Goal: Information Seeking & Learning: Learn about a topic

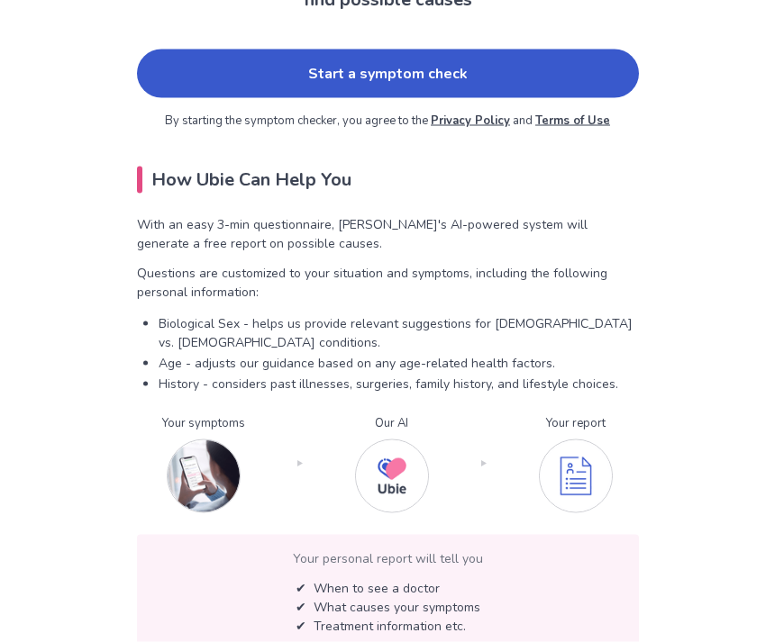
scroll to position [196, 0]
click at [583, 75] on link "Start a symptom check" at bounding box center [388, 73] width 502 height 49
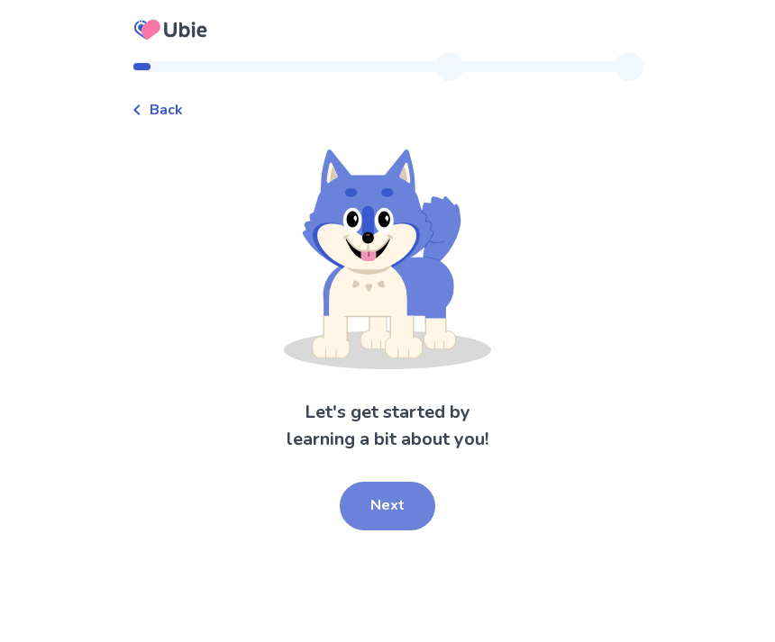
click at [403, 494] on button "Next" at bounding box center [388, 506] width 96 height 49
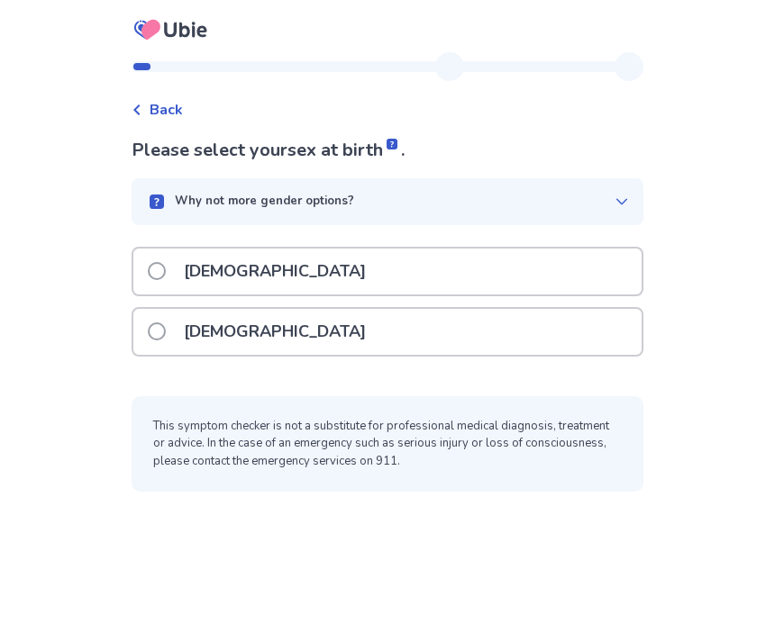
click at [531, 315] on div "[DEMOGRAPHIC_DATA]" at bounding box center [387, 332] width 508 height 46
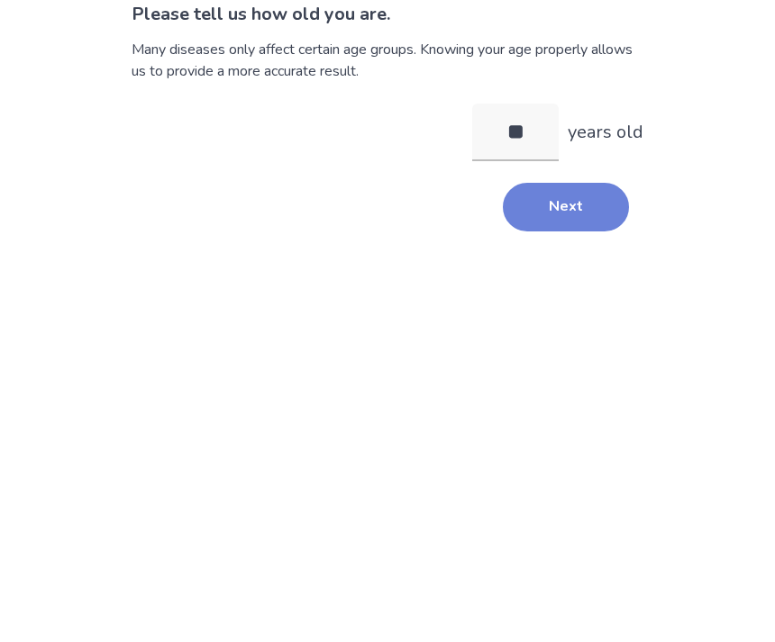
click at [582, 319] on button "Next" at bounding box center [566, 343] width 126 height 49
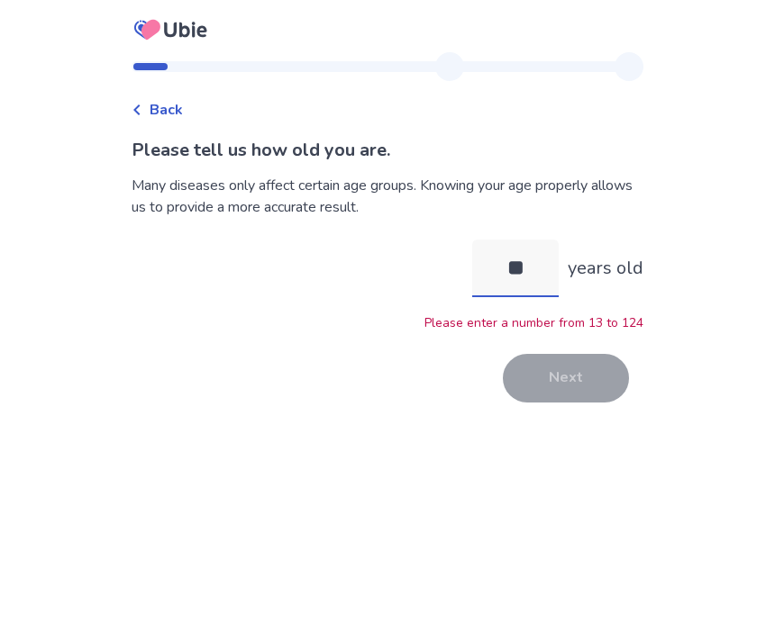
click at [523, 240] on input "**" at bounding box center [515, 269] width 86 height 58
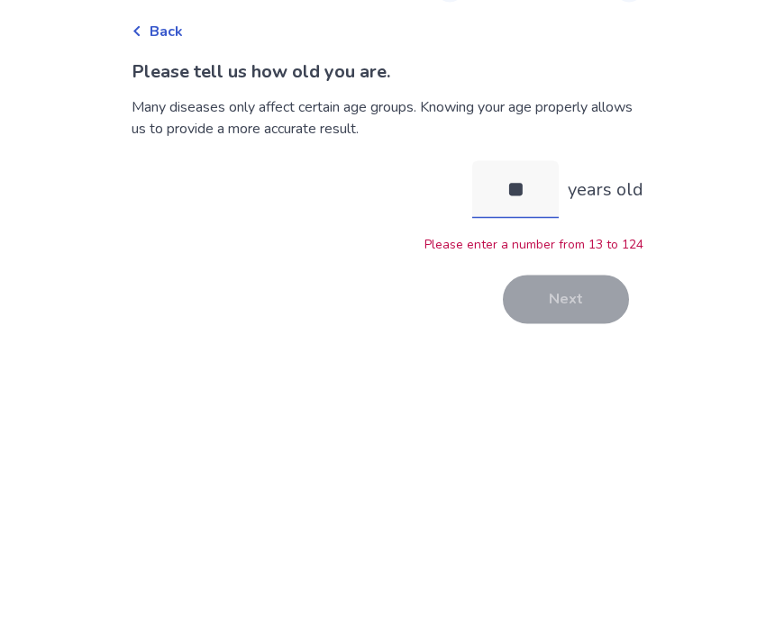
click at [538, 240] on input "**" at bounding box center [515, 269] width 86 height 58
type input "**"
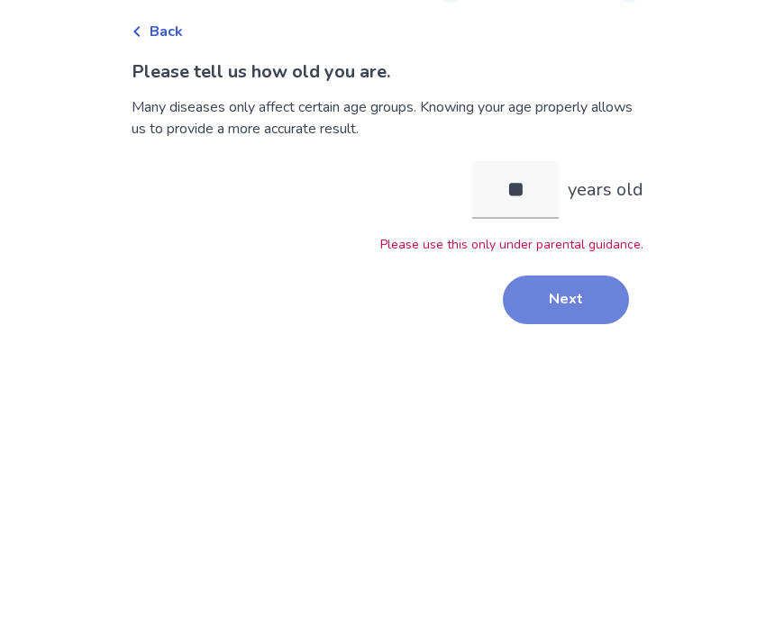
click at [572, 354] on button "Next" at bounding box center [566, 378] width 126 height 49
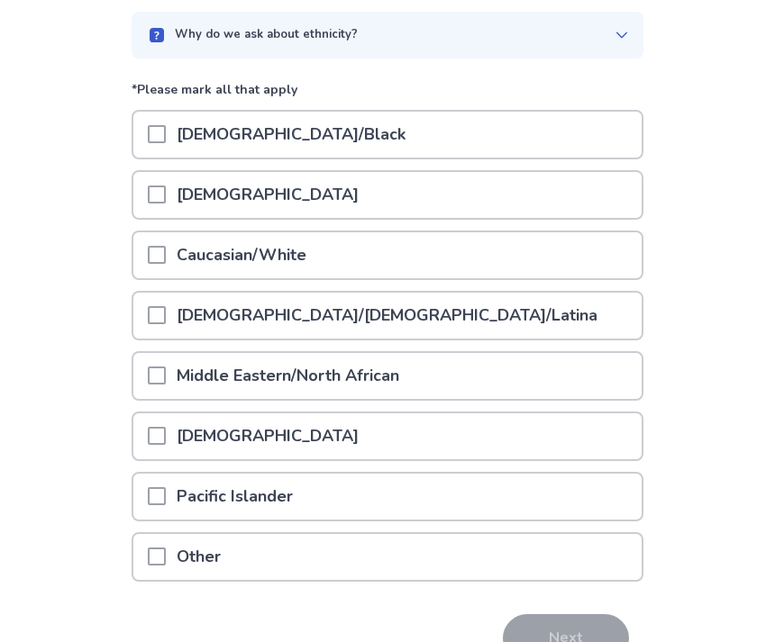
scroll to position [186, 0]
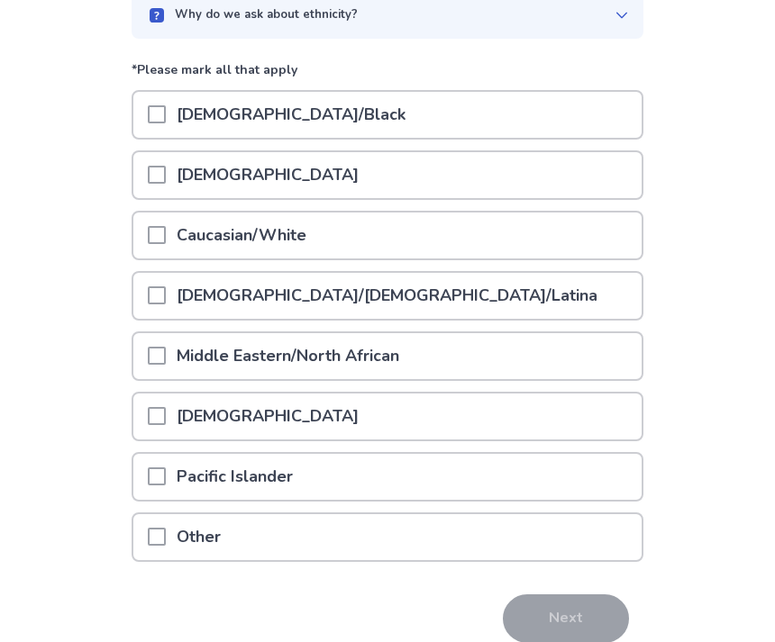
click at [543, 310] on div "Hispanic/Latino/Latina" at bounding box center [387, 296] width 508 height 46
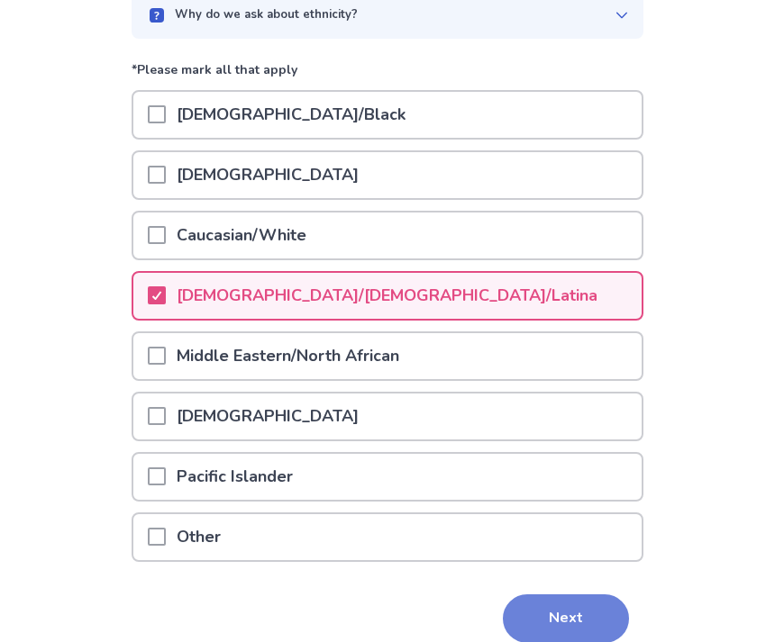
click at [559, 606] on button "Next" at bounding box center [566, 619] width 126 height 49
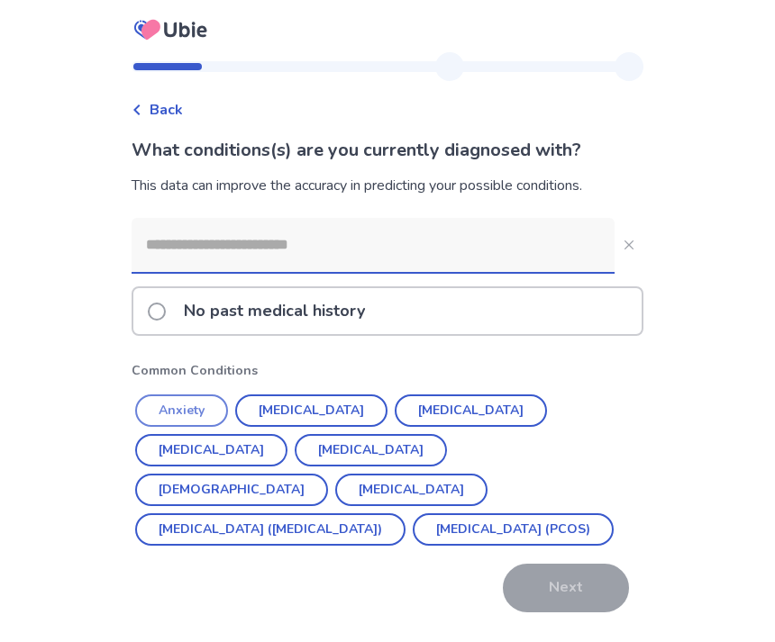
click at [183, 414] on button "Anxiety" at bounding box center [181, 411] width 93 height 32
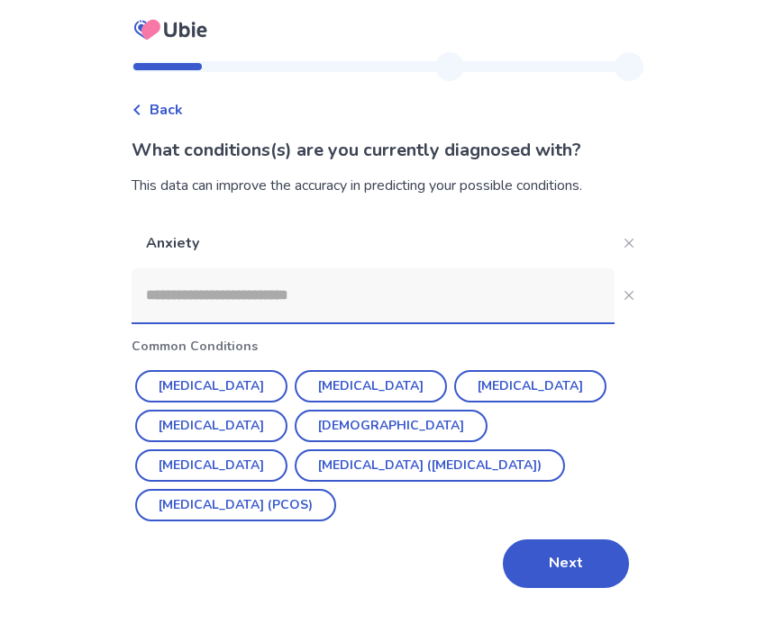
click at [561, 305] on input at bounding box center [373, 295] width 483 height 54
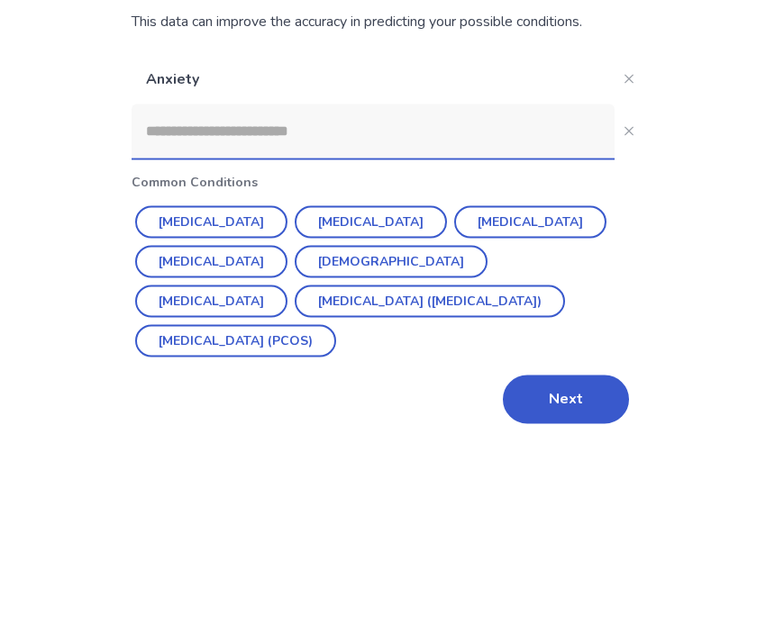
click at [53, 225] on div "Back What conditions(s) are you currently diagnosed with? This data can improve…" at bounding box center [387, 321] width 775 height 642
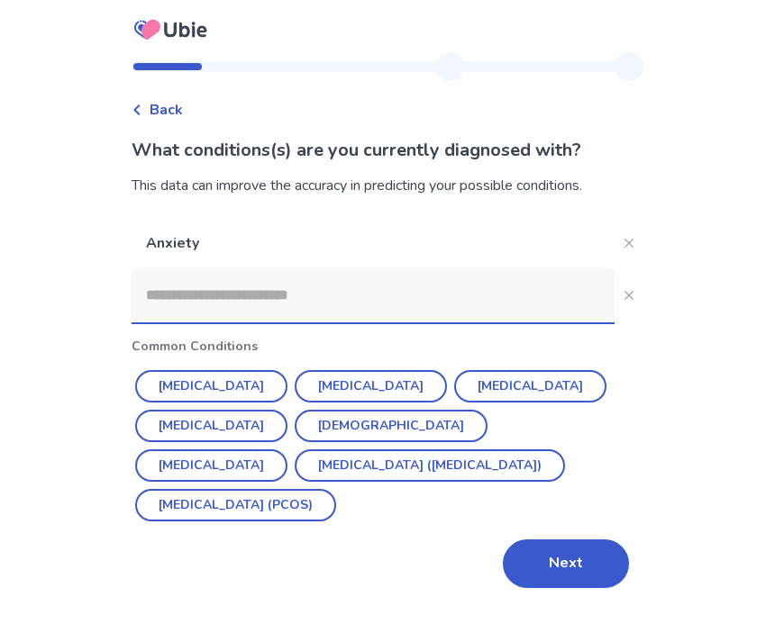
click at [494, 268] on input at bounding box center [373, 295] width 483 height 54
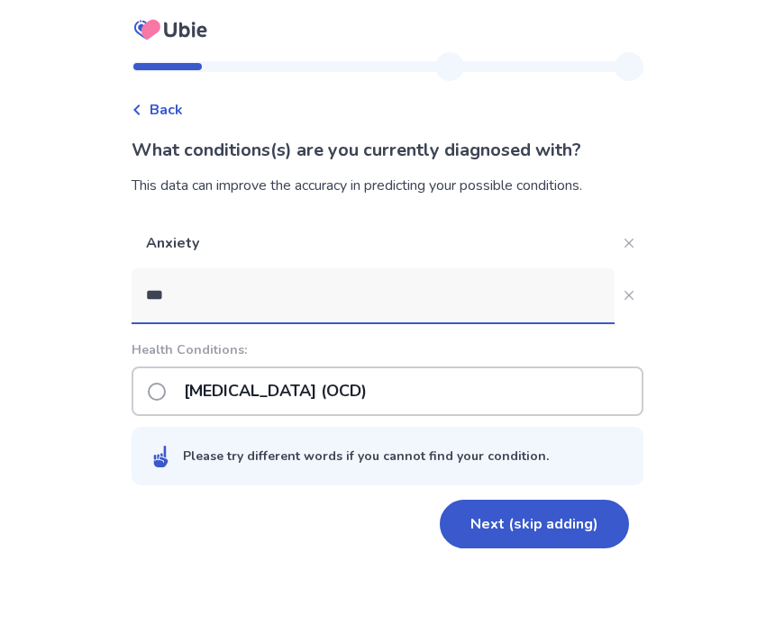
type input "***"
click at [43, 181] on div "Back What conditions(s) are you currently diagnosed with? This data can improve…" at bounding box center [387, 321] width 775 height 642
click at [573, 367] on div "Obsessive-compulsive disorder (OCD)" at bounding box center [388, 392] width 512 height 50
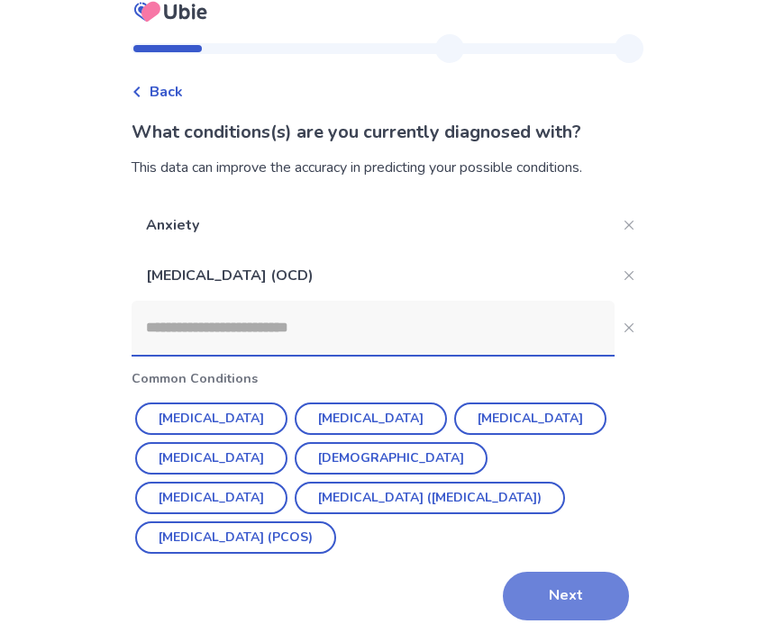
click at [566, 572] on button "Next" at bounding box center [566, 596] width 126 height 49
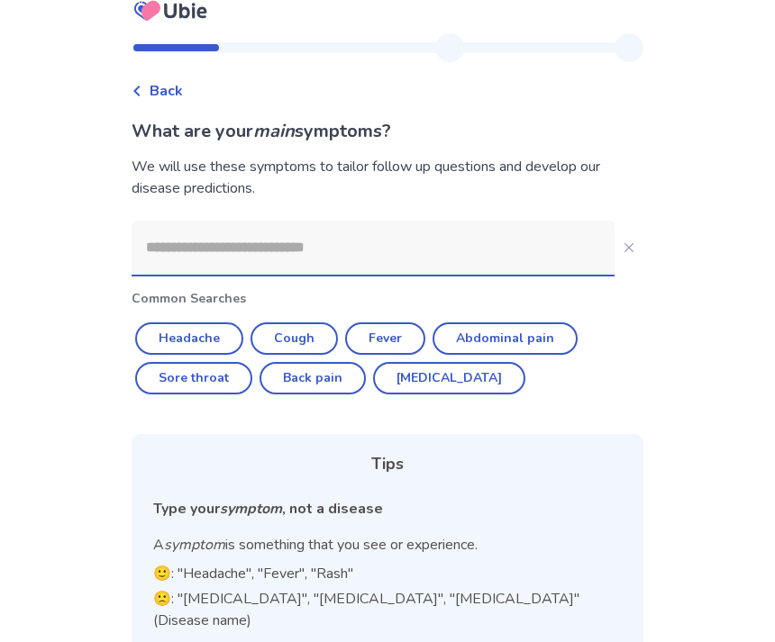
scroll to position [18, 0]
click at [170, 343] on button "Headache" at bounding box center [189, 339] width 108 height 32
type input "********"
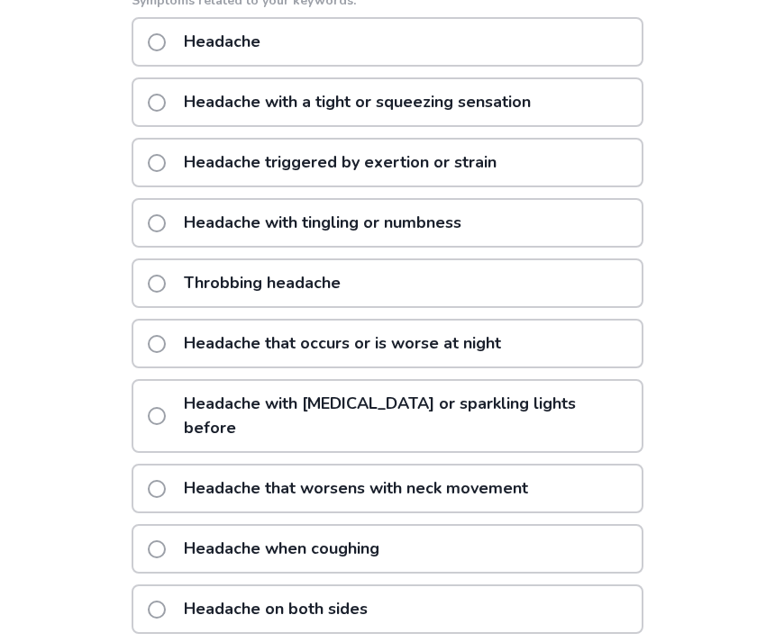
scroll to position [320, 0]
click at [156, 124] on div "Headache with a tight or squeezing sensation" at bounding box center [388, 103] width 512 height 50
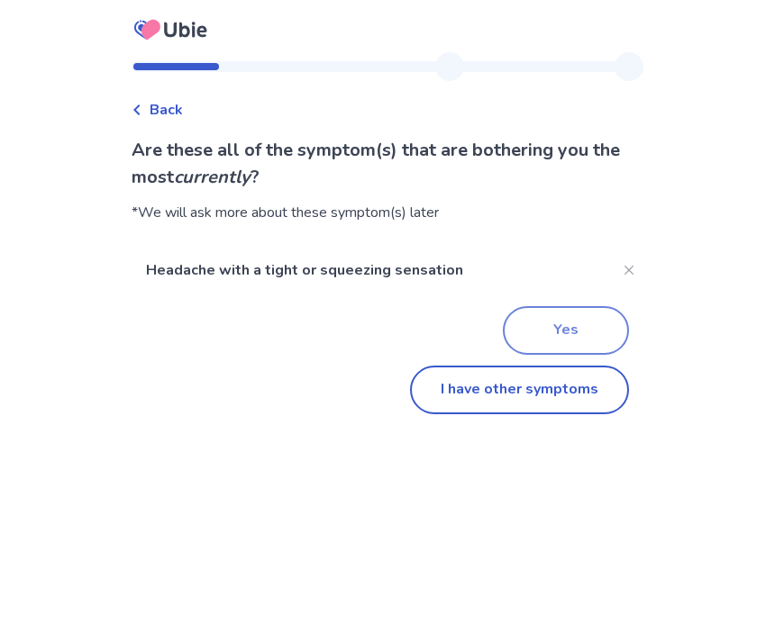
click at [596, 332] on button "Yes" at bounding box center [566, 330] width 126 height 49
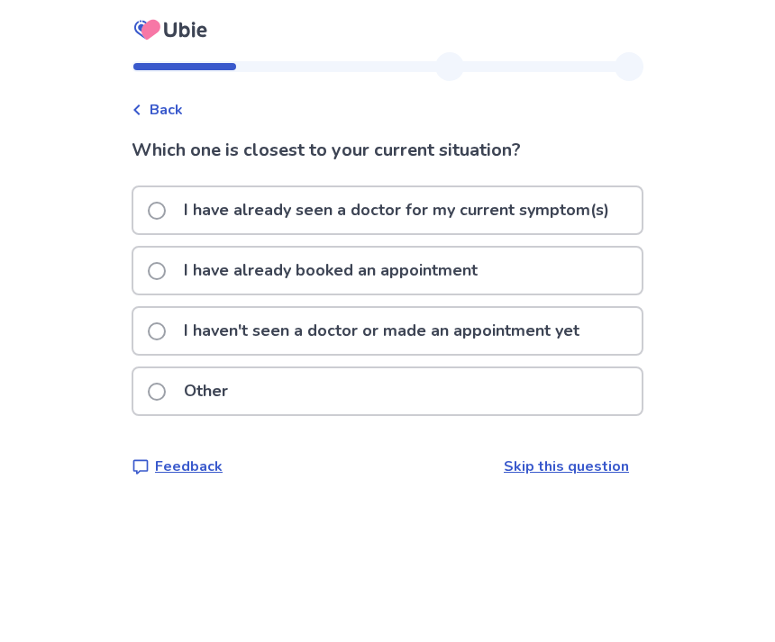
click at [584, 397] on div "Other" at bounding box center [387, 391] width 508 height 46
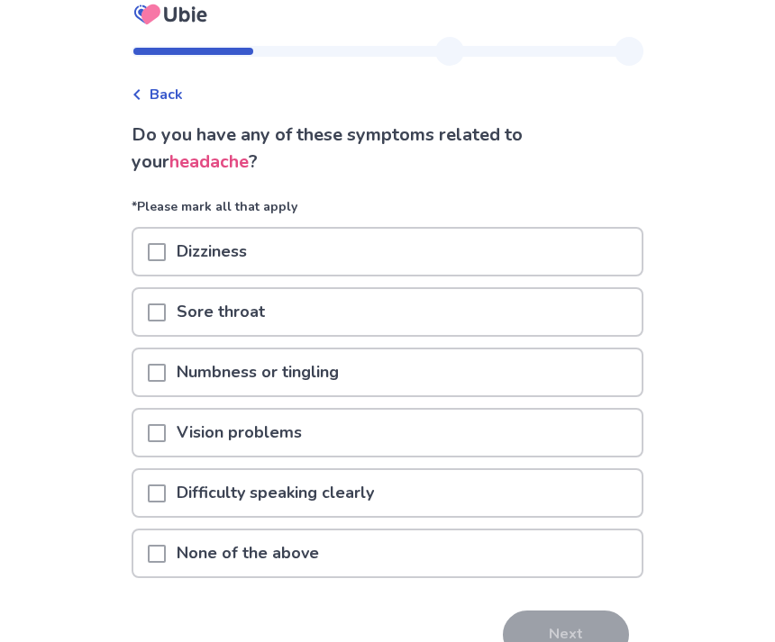
scroll to position [15, 0]
click at [576, 549] on div "None of the above" at bounding box center [387, 554] width 508 height 46
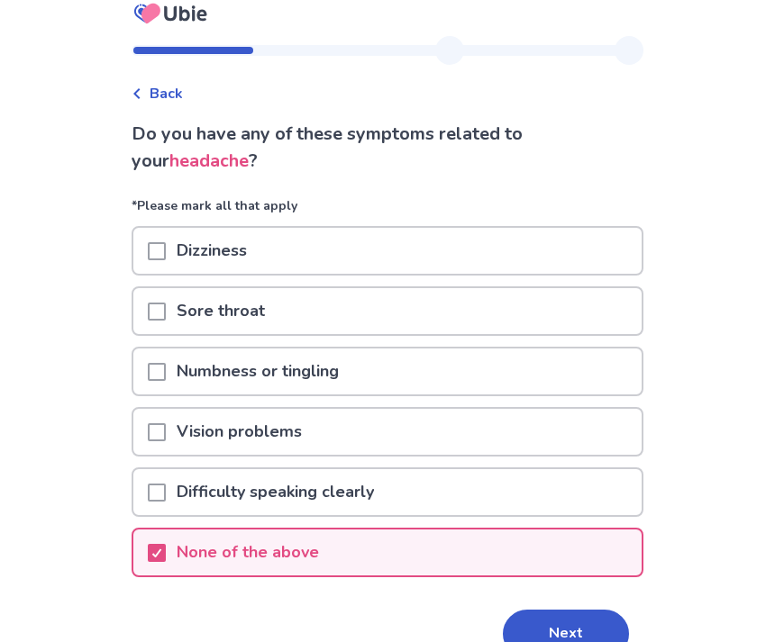
scroll to position [16, 0]
click at [569, 259] on div "Dizziness" at bounding box center [387, 251] width 508 height 46
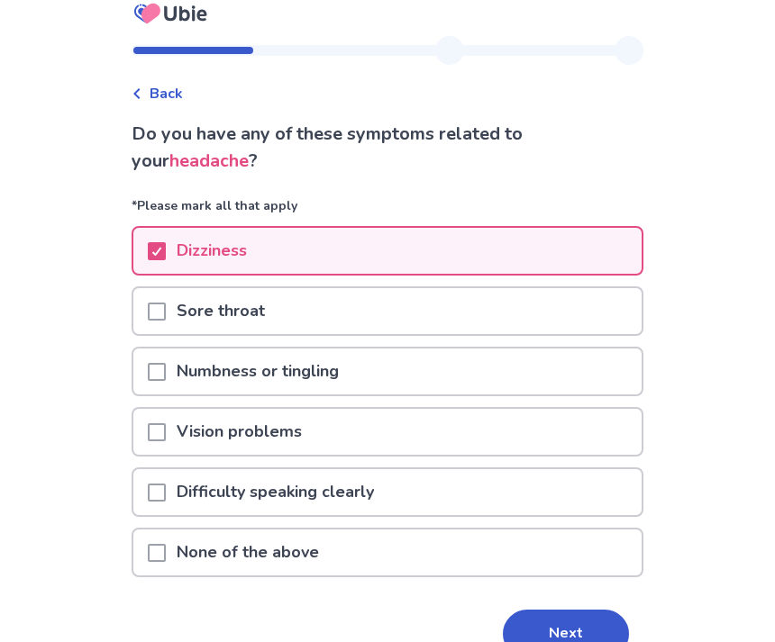
click at [501, 560] on div "None of the above" at bounding box center [387, 553] width 508 height 46
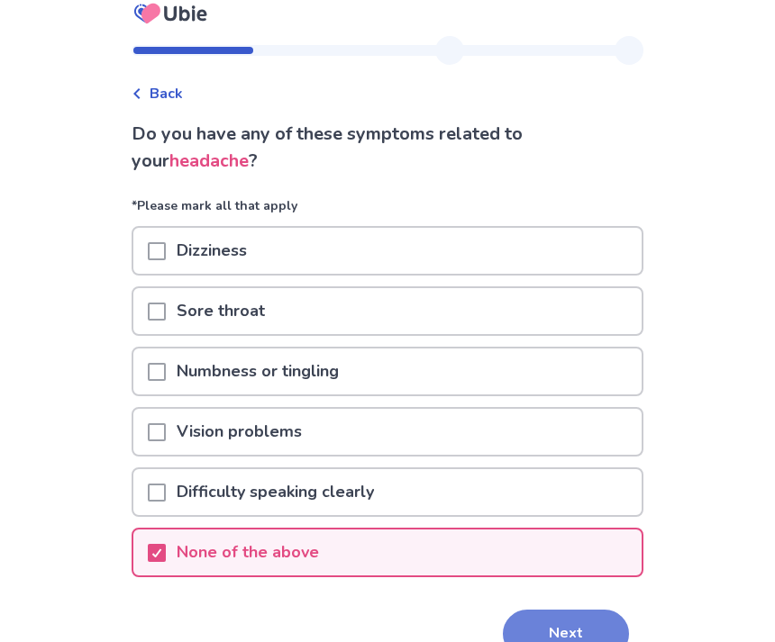
click at [560, 626] on button "Next" at bounding box center [566, 634] width 126 height 49
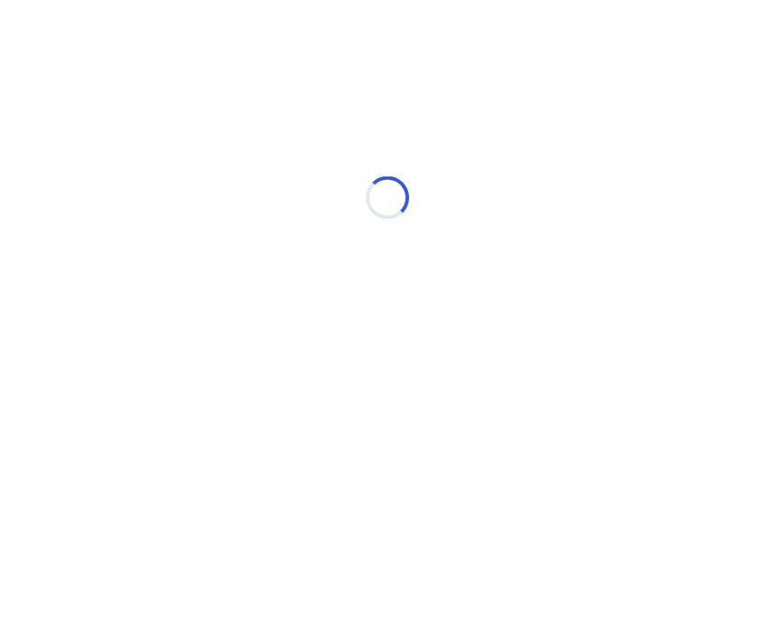
scroll to position [0, 0]
select select "*"
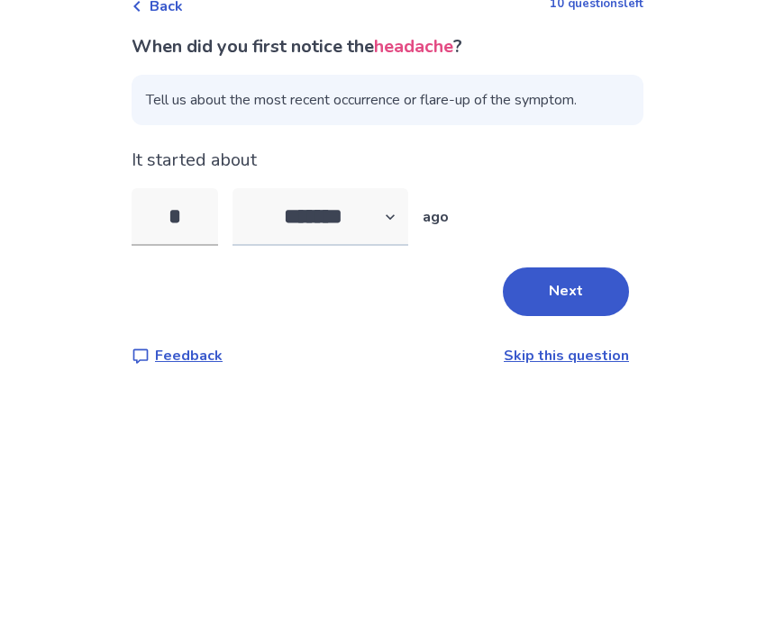
type input "*"
click at [359, 292] on select "******* ****** ******* ******** *******" at bounding box center [320, 321] width 176 height 58
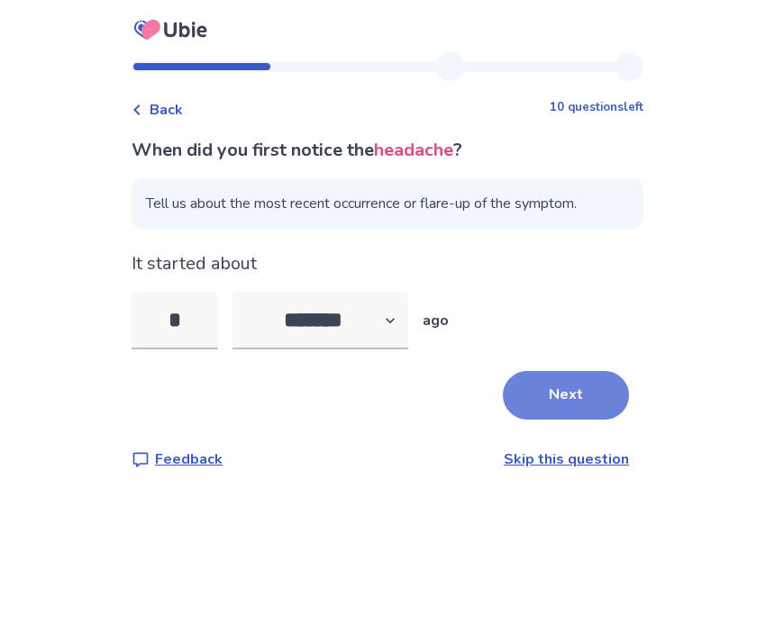
click at [584, 371] on button "Next" at bounding box center [566, 395] width 126 height 49
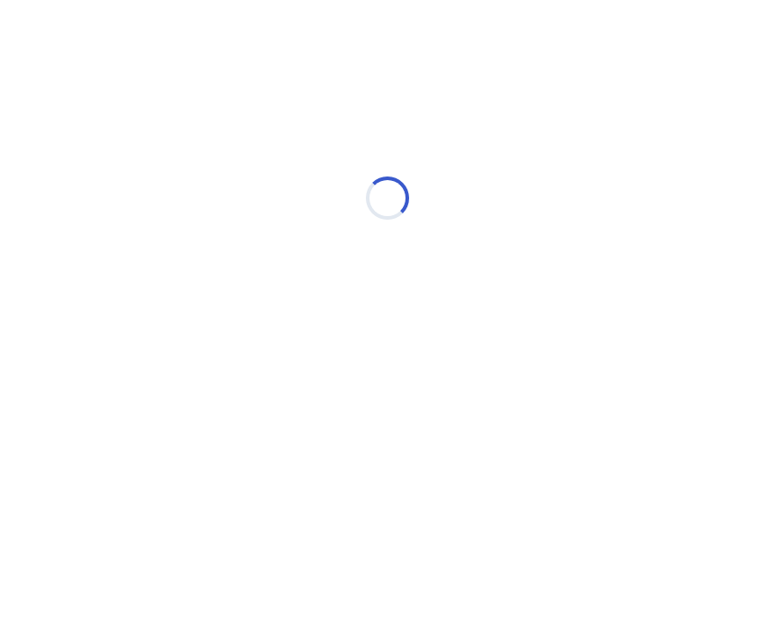
scroll to position [0, 0]
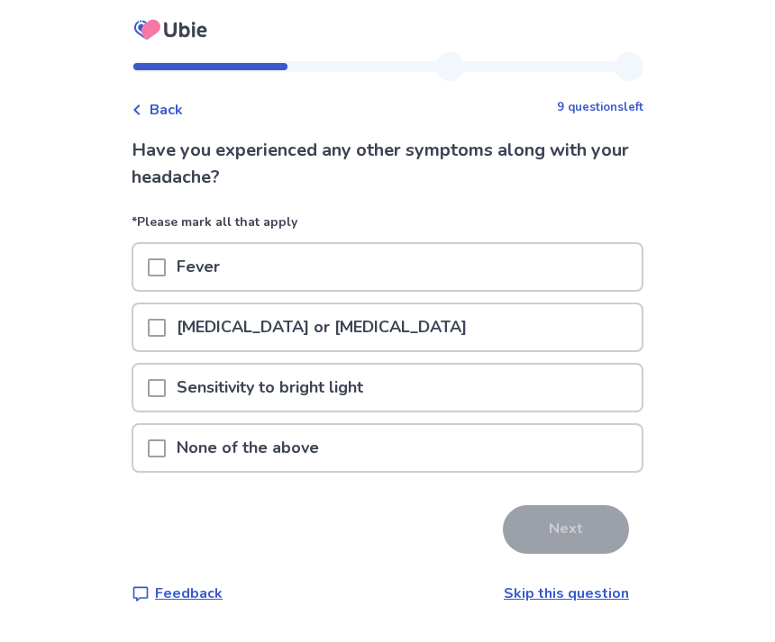
click at [413, 447] on div "None of the above" at bounding box center [387, 448] width 508 height 46
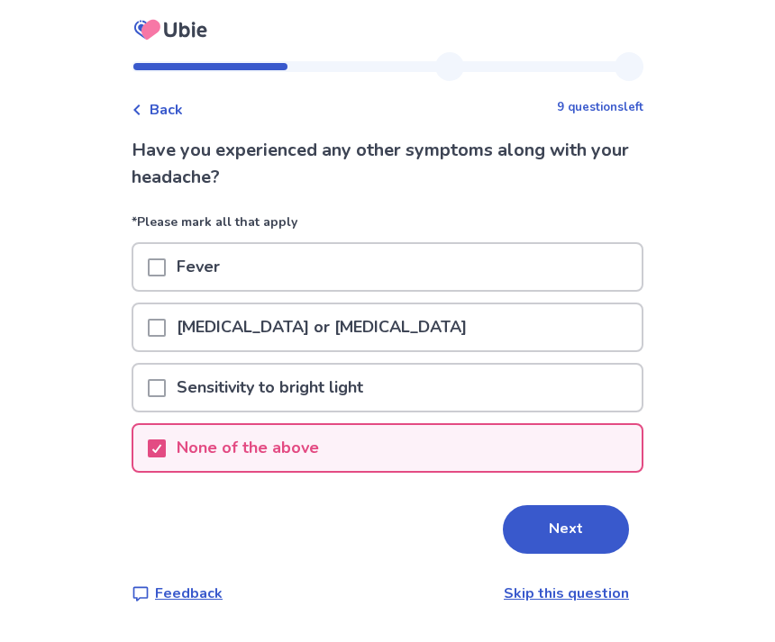
click at [589, 541] on button "Next" at bounding box center [566, 529] width 126 height 49
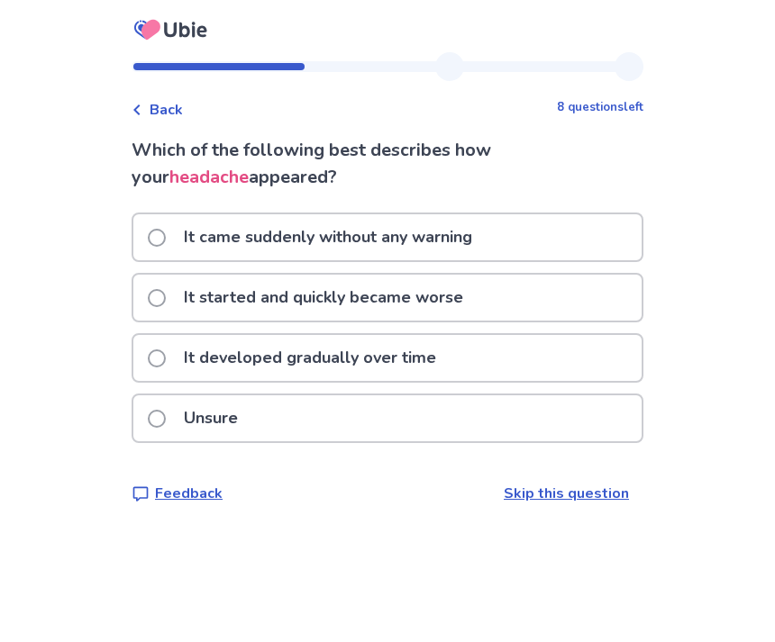
click at [568, 216] on div "It came suddenly without any warning" at bounding box center [387, 237] width 508 height 46
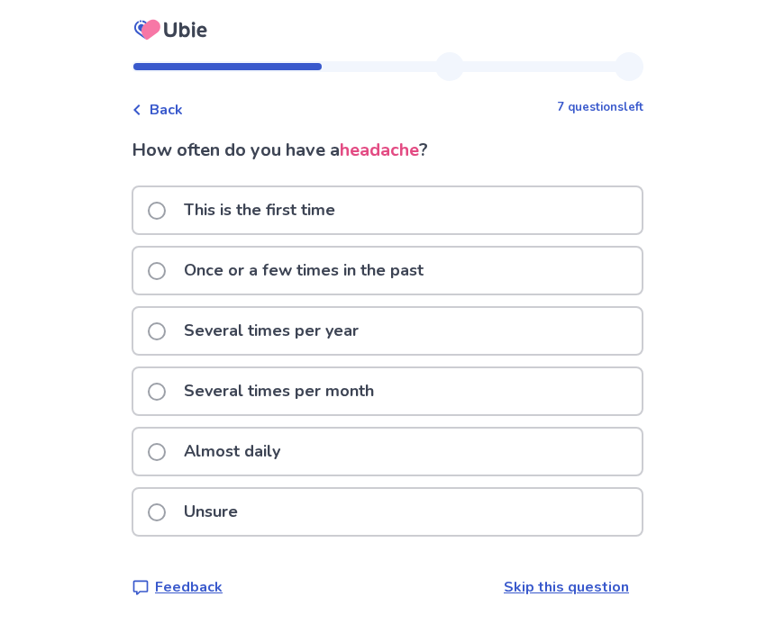
click at [549, 398] on div "Several times per month" at bounding box center [387, 391] width 508 height 46
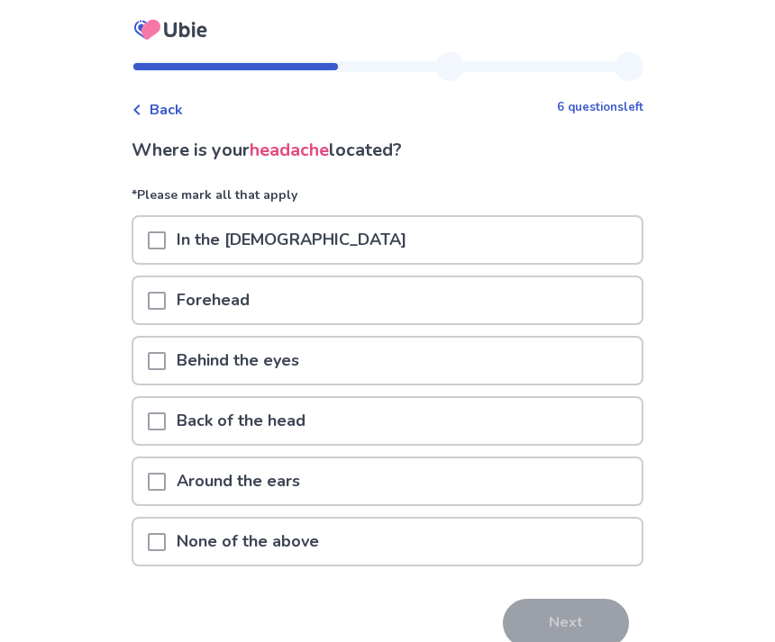
click at [587, 314] on div "Forehead" at bounding box center [387, 300] width 508 height 46
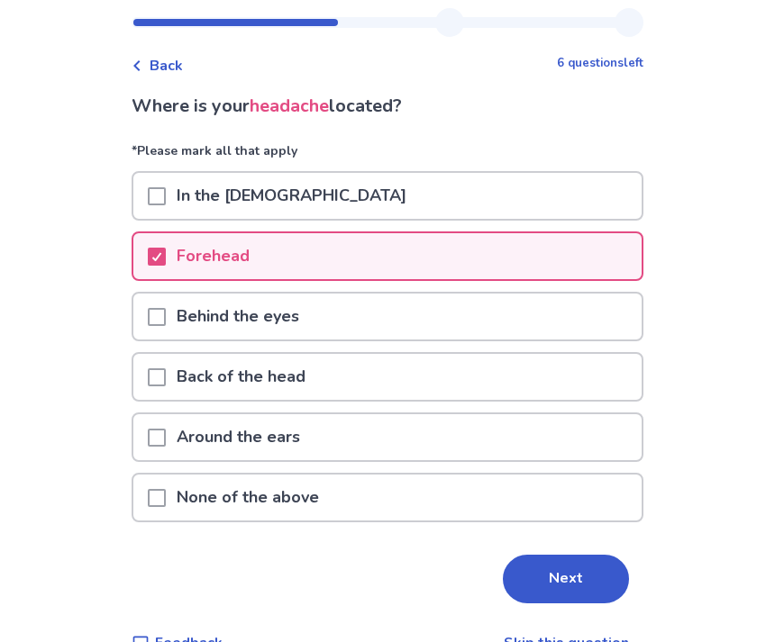
scroll to position [44, 0]
click at [534, 560] on button "Next" at bounding box center [566, 579] width 126 height 49
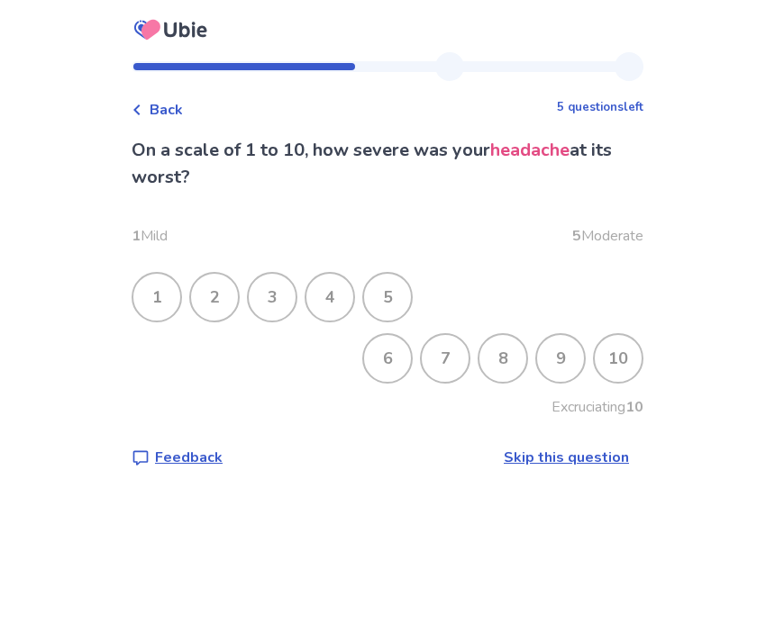
click at [341, 308] on div "4" at bounding box center [329, 297] width 47 height 47
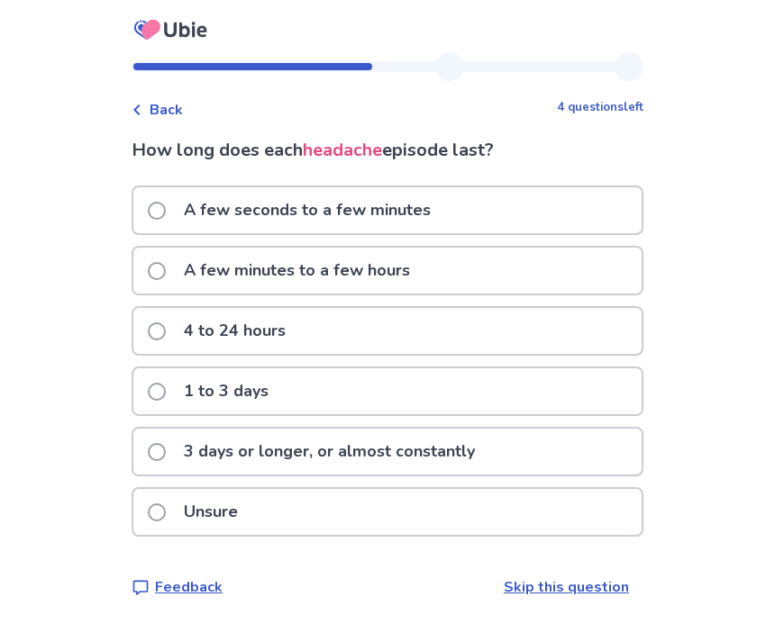
click at [561, 290] on div "A few minutes to a few hours" at bounding box center [387, 271] width 508 height 46
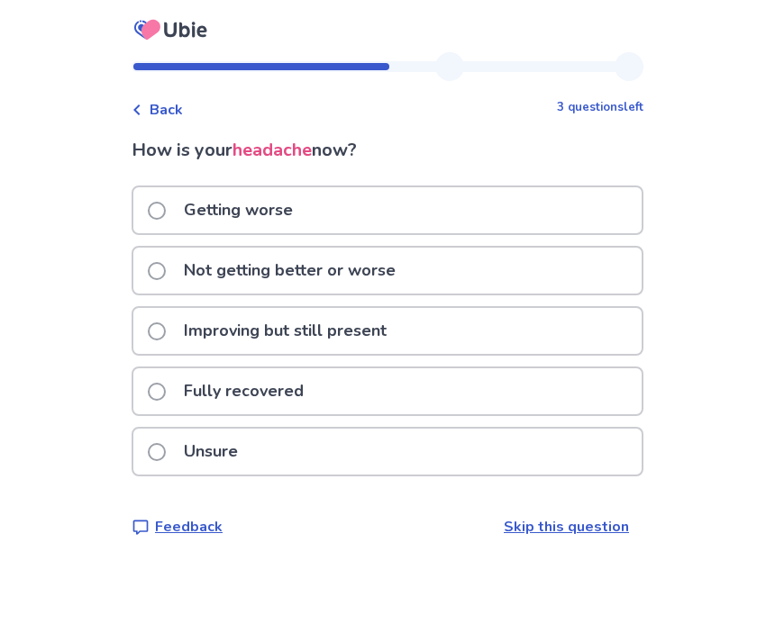
click at [462, 405] on div "Fully recovered" at bounding box center [387, 391] width 508 height 46
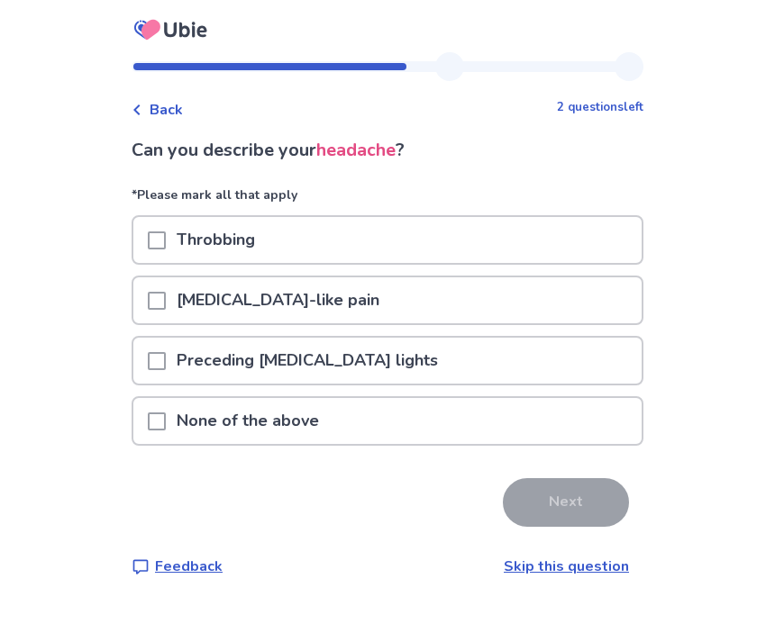
click at [370, 398] on div "None of the above" at bounding box center [387, 421] width 508 height 46
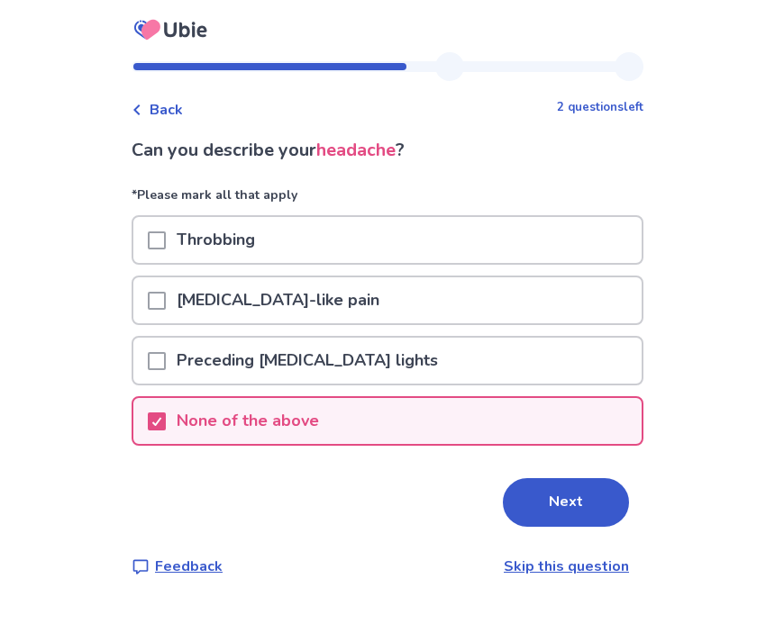
click at [527, 468] on div "Can you describe your headache ? *Please mark all that apply Throbbing Electric…" at bounding box center [388, 357] width 512 height 441
click at [540, 503] on button "Next" at bounding box center [566, 502] width 126 height 49
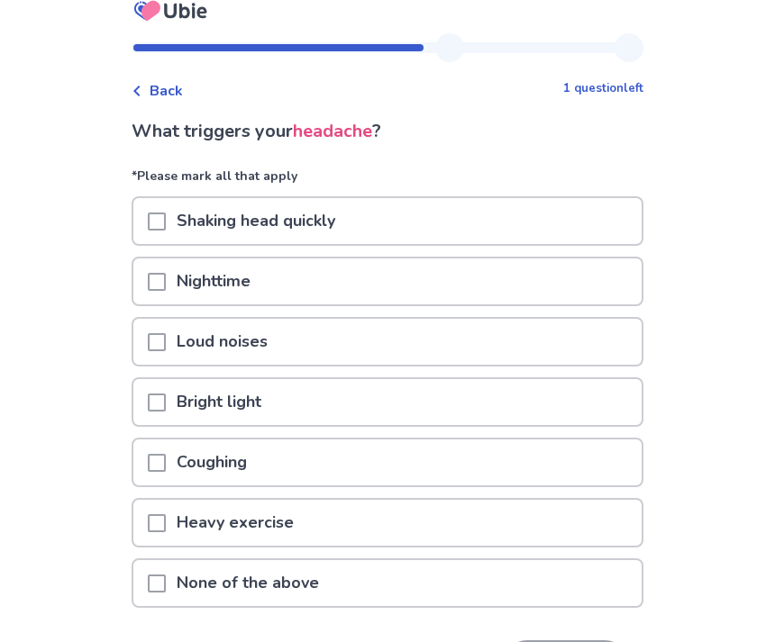
scroll to position [20, 0]
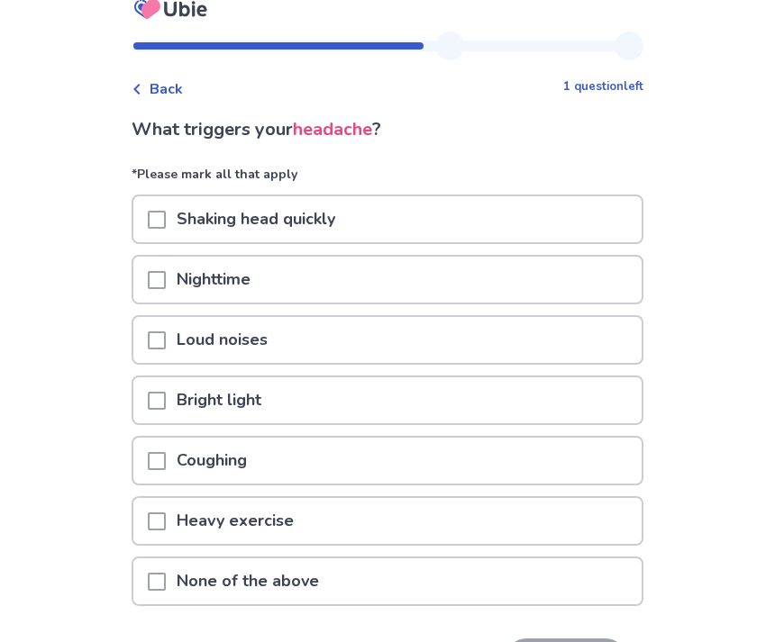
click at [330, 588] on p "None of the above" at bounding box center [248, 582] width 164 height 46
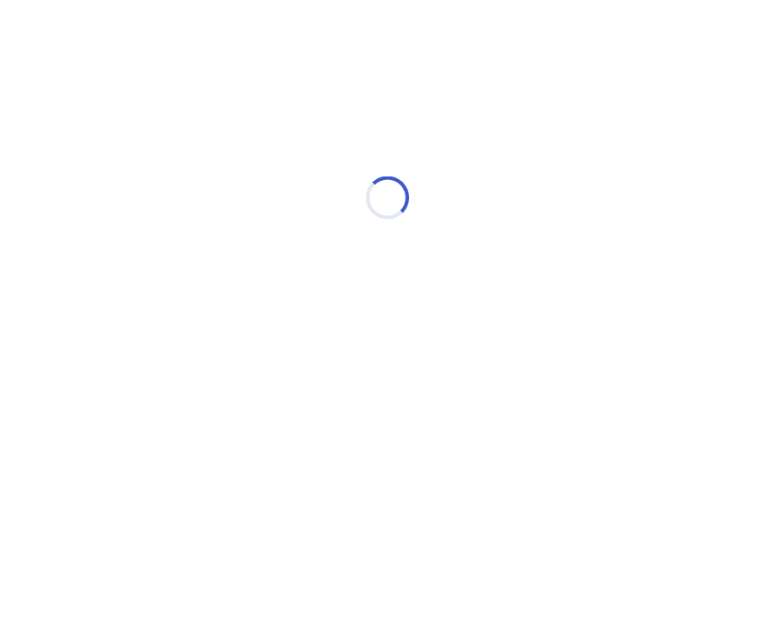
scroll to position [0, 0]
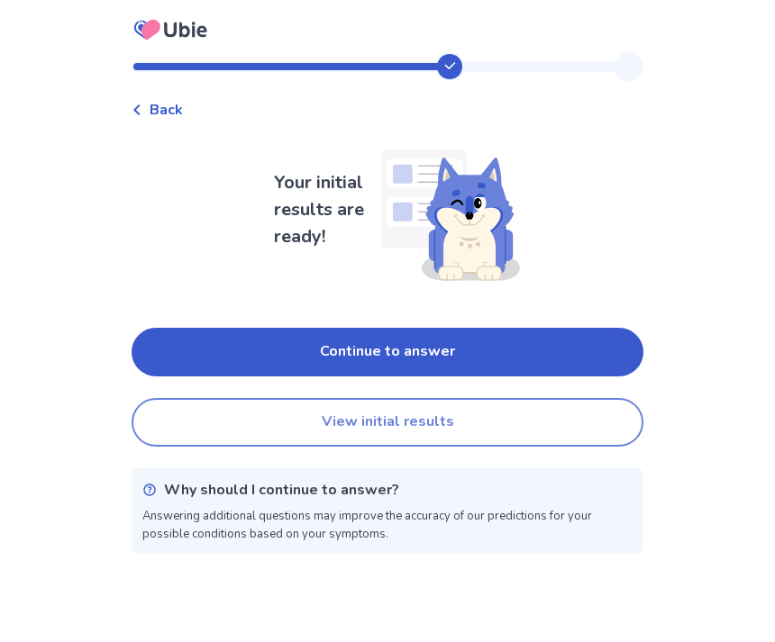
click at [503, 430] on button "View initial results" at bounding box center [388, 422] width 512 height 49
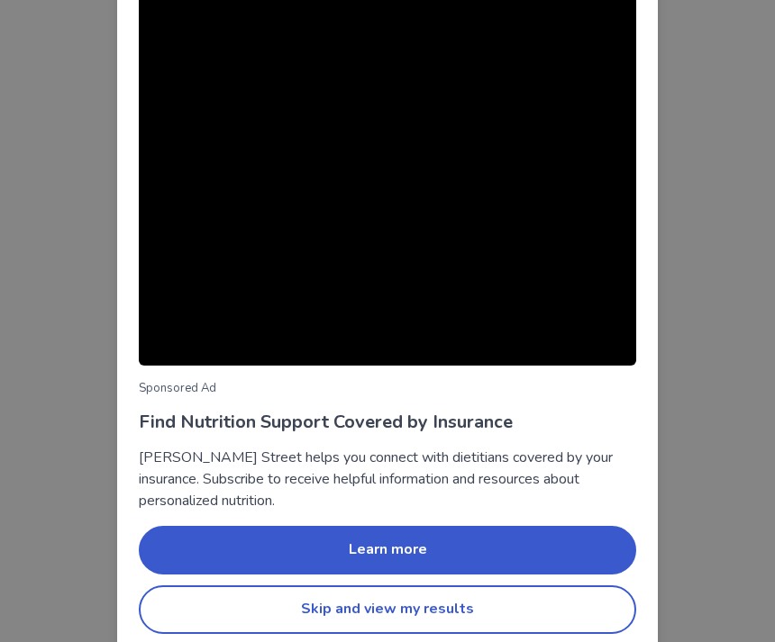
scroll to position [106, 0]
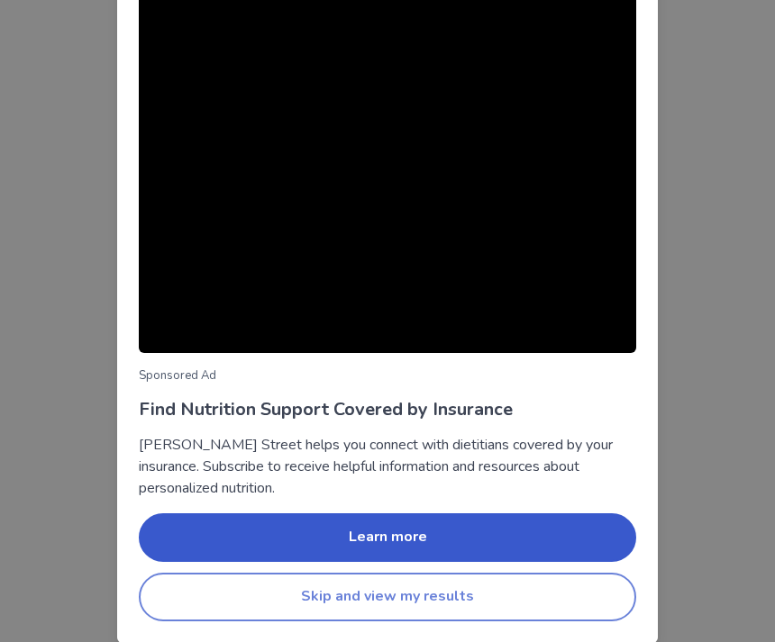
click at [421, 596] on button "Skip and view my results" at bounding box center [387, 597] width 497 height 49
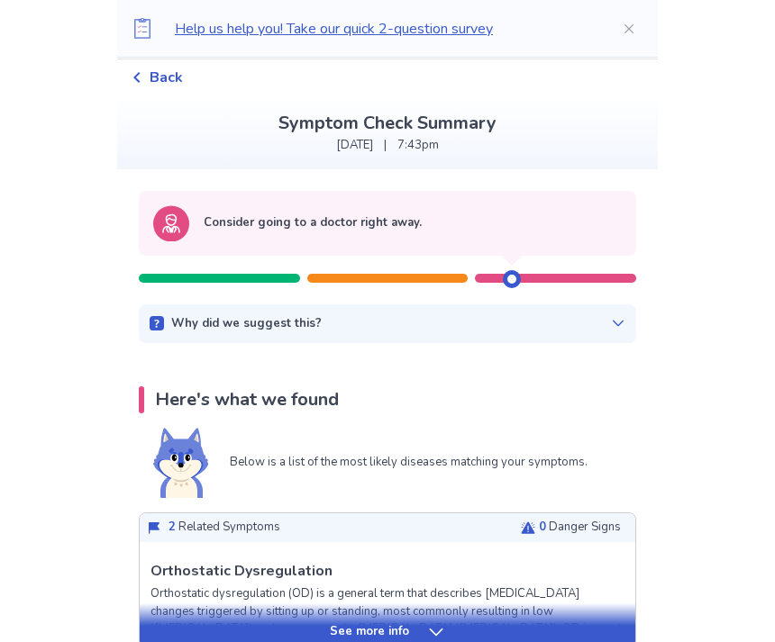
scroll to position [58, 0]
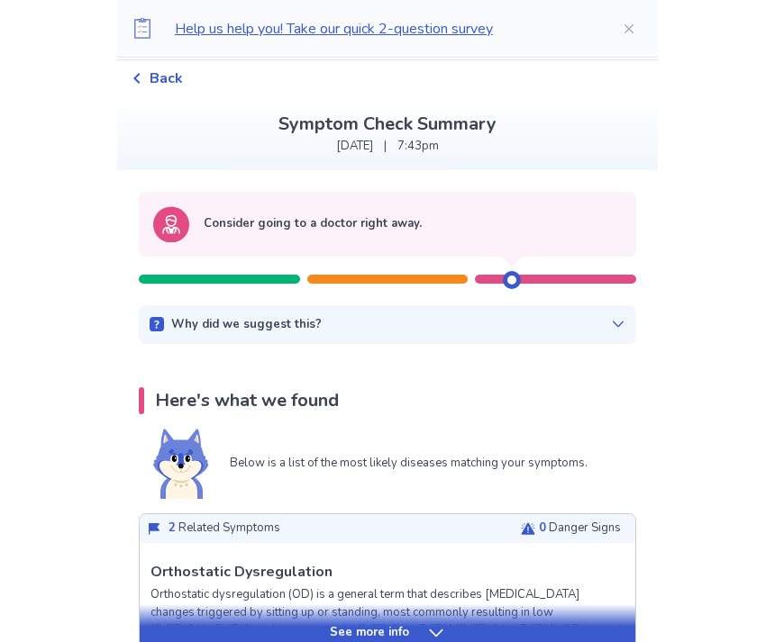
click at [598, 330] on div "Why did we suggest this?" at bounding box center [388, 325] width 476 height 18
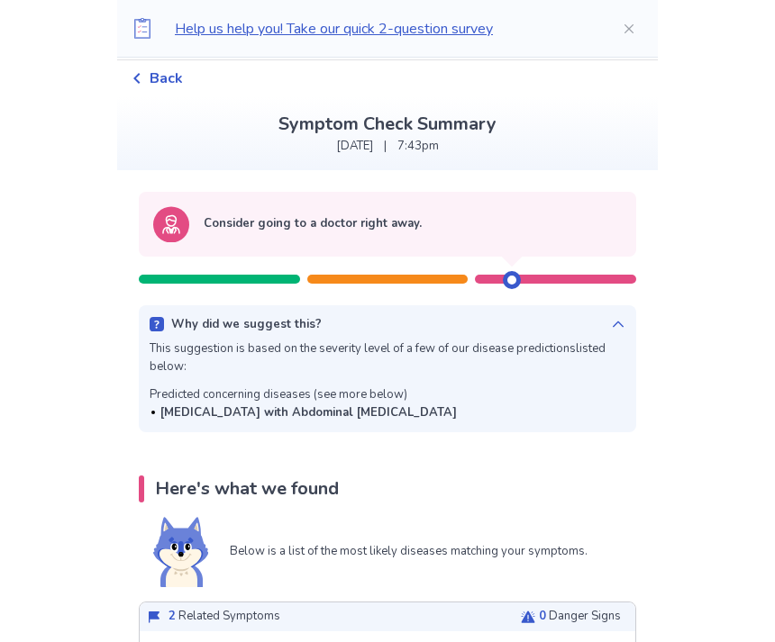
click at [621, 331] on div "Why did we suggest this? This suggestion is based on the severity level of a fe…" at bounding box center [387, 369] width 497 height 128
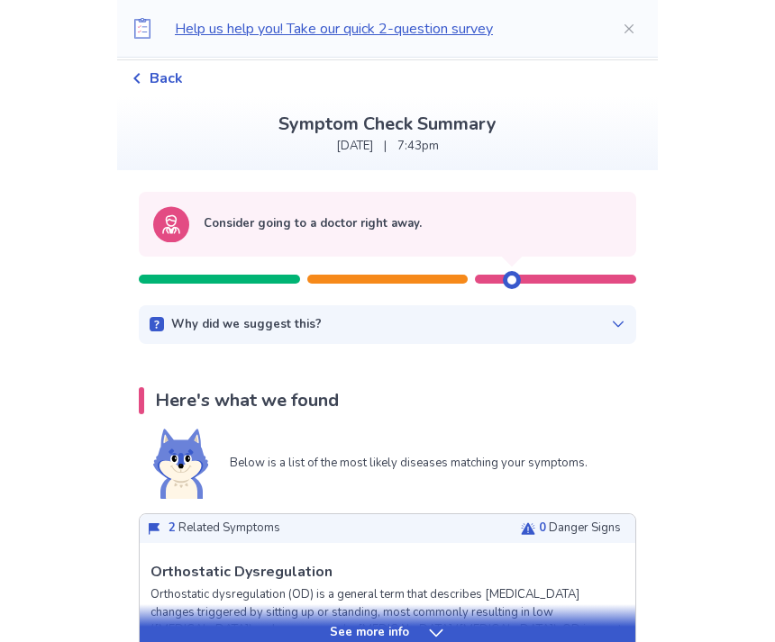
click at [493, 243] on div "Consider going to a doctor right away." at bounding box center [387, 224] width 497 height 65
click at [498, 287] on div "Consider going to a doctor right away." at bounding box center [387, 241] width 497 height 99
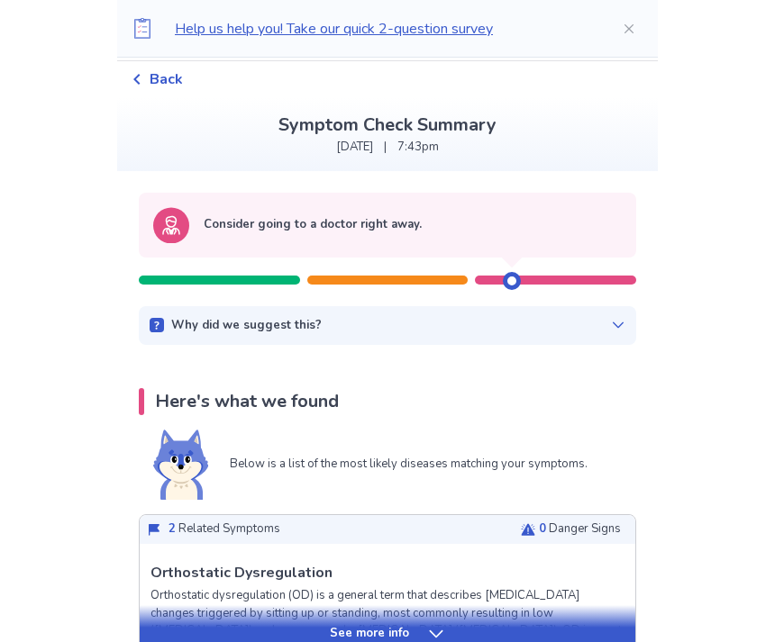
click at [529, 247] on div "Consider going to a doctor right away." at bounding box center [387, 226] width 497 height 65
click at [460, 238] on div "Consider going to a doctor right away." at bounding box center [387, 226] width 468 height 36
click at [441, 240] on div "Consider going to a doctor right away." at bounding box center [387, 226] width 468 height 36
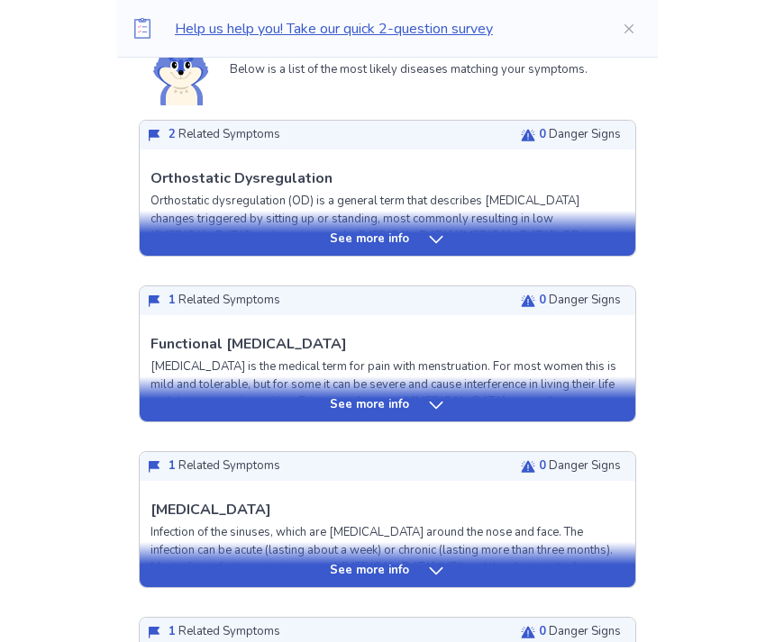
scroll to position [452, 0]
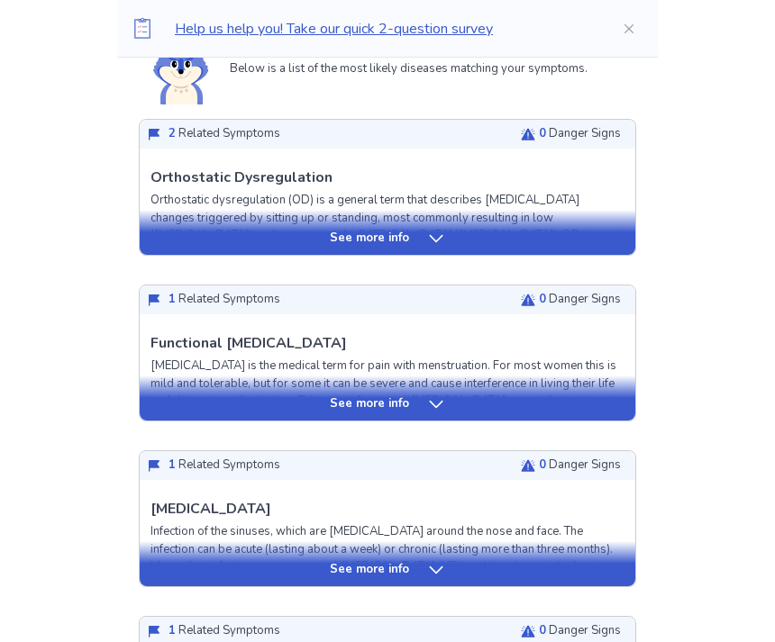
click at [584, 237] on div "See more info" at bounding box center [388, 239] width 496 height 18
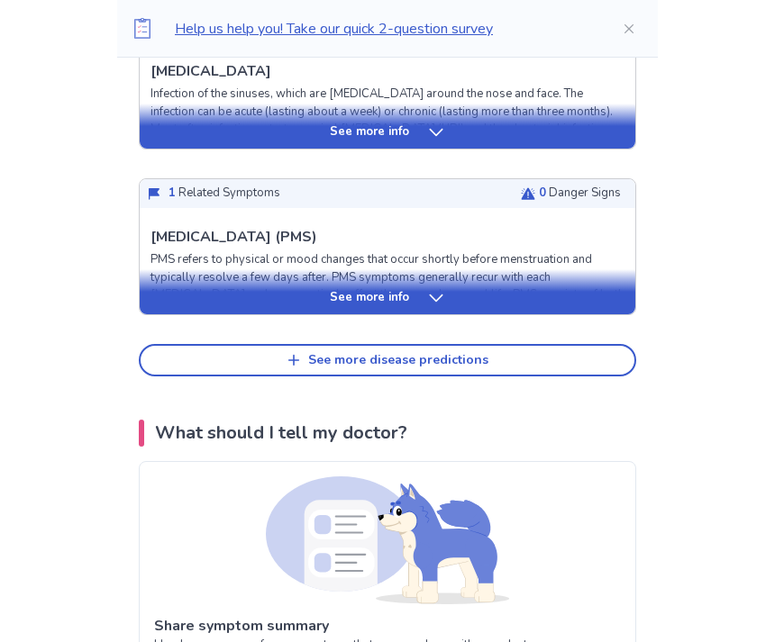
scroll to position [2322, 0]
click at [612, 290] on div "See more info" at bounding box center [388, 299] width 496 height 18
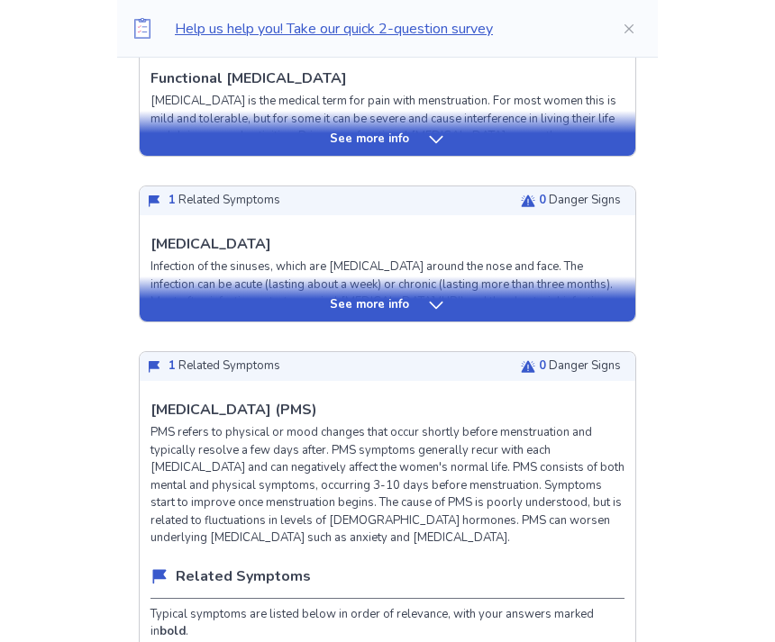
scroll to position [2141, 0]
